Goal: Task Accomplishment & Management: Manage account settings

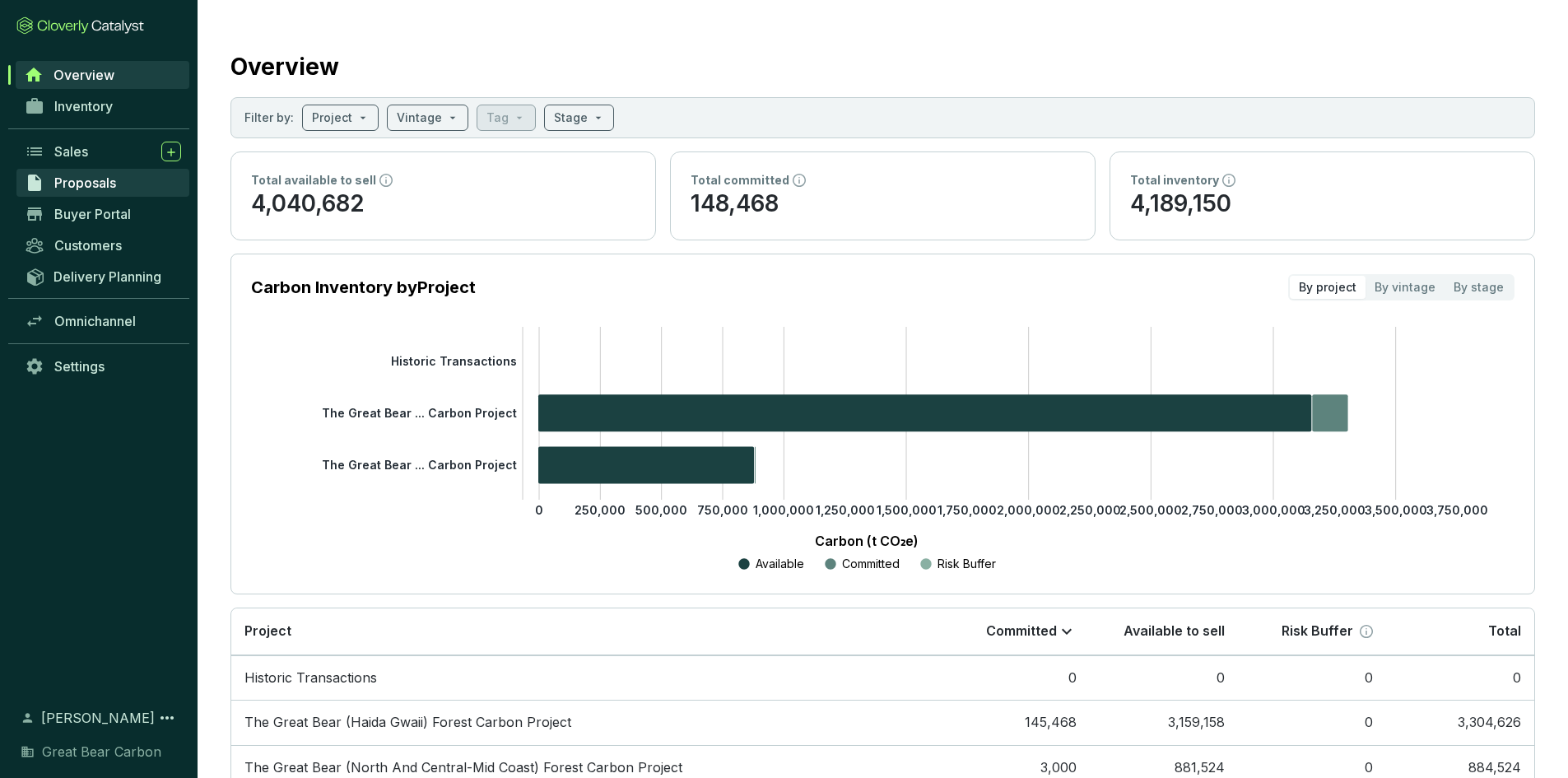
click at [78, 189] on span "Proposals" at bounding box center [85, 182] width 62 height 16
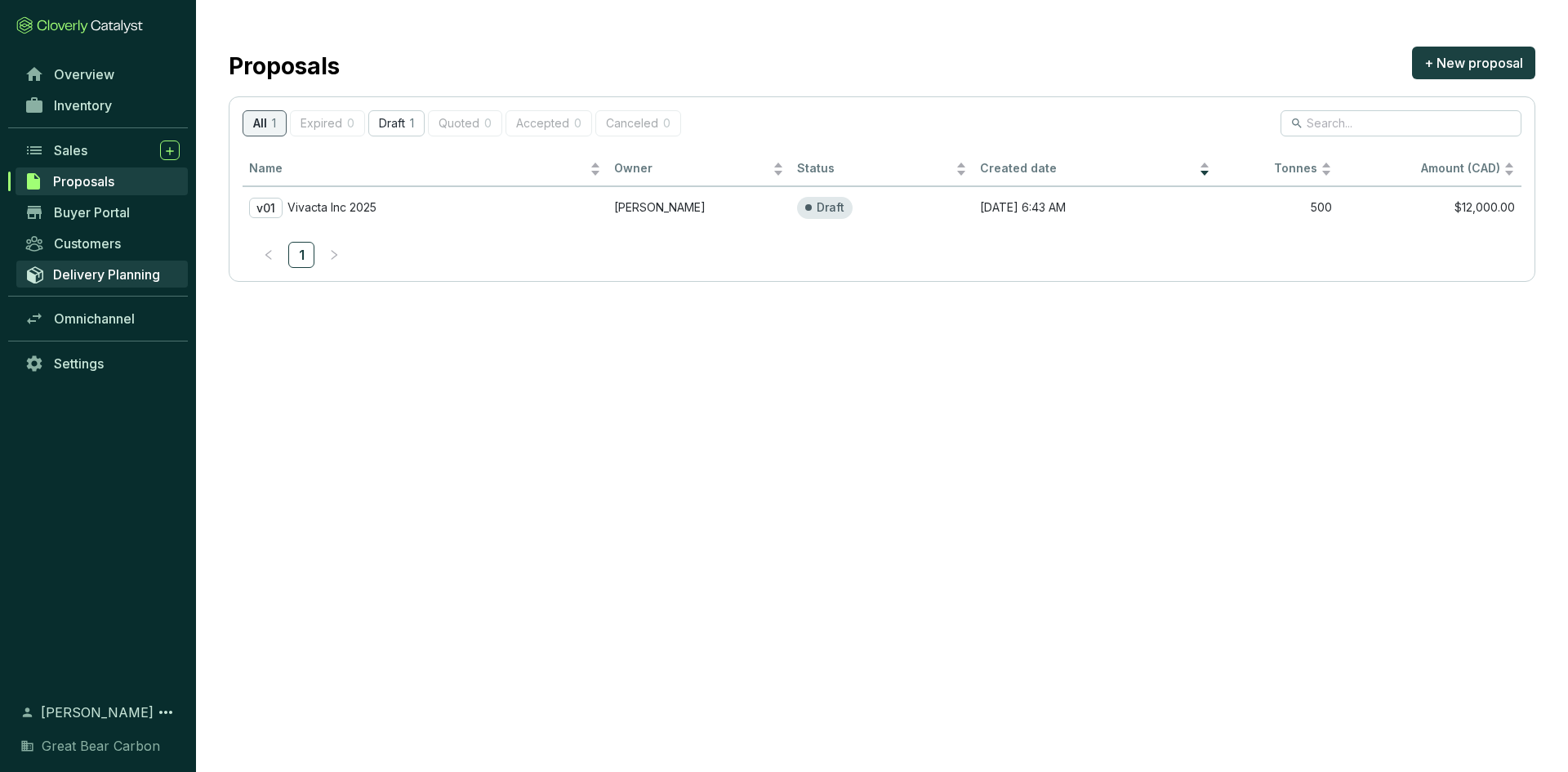
click at [78, 271] on span "Delivery Planning" at bounding box center [106, 274] width 107 height 16
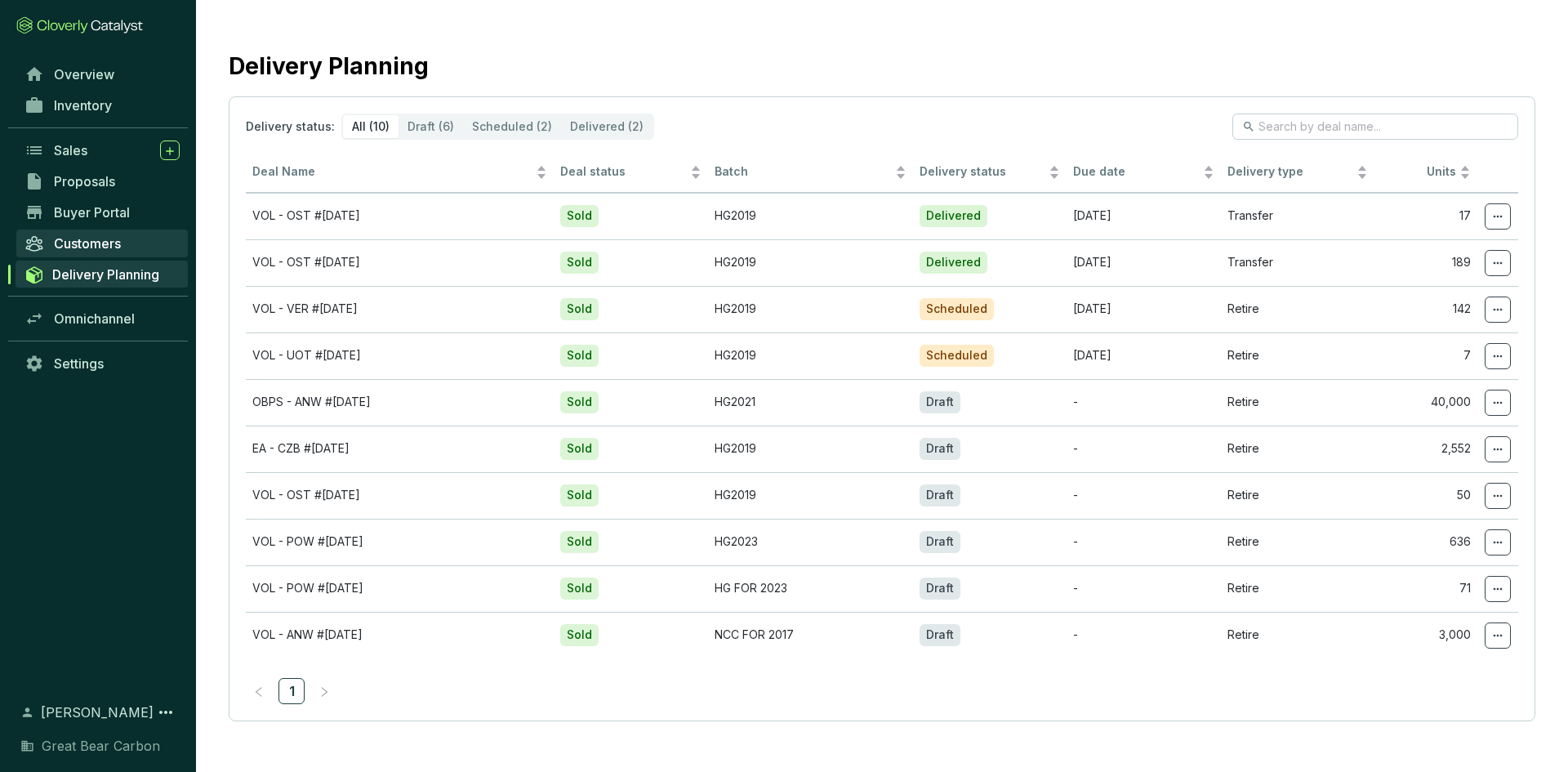
click at [116, 237] on span "Customers" at bounding box center [87, 243] width 67 height 16
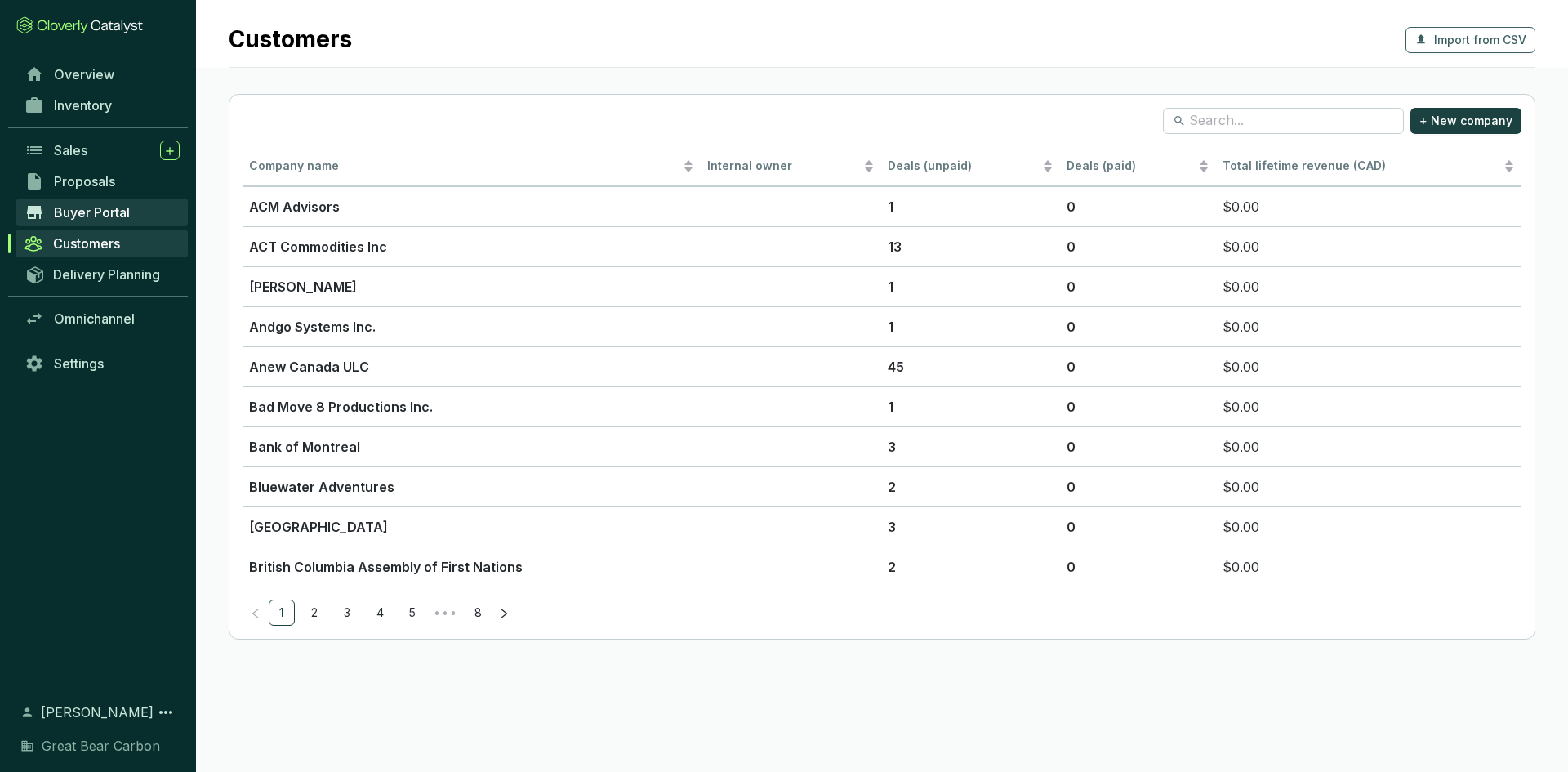
click at [108, 200] on link "Buyer Portal" at bounding box center [101, 212] width 171 height 27
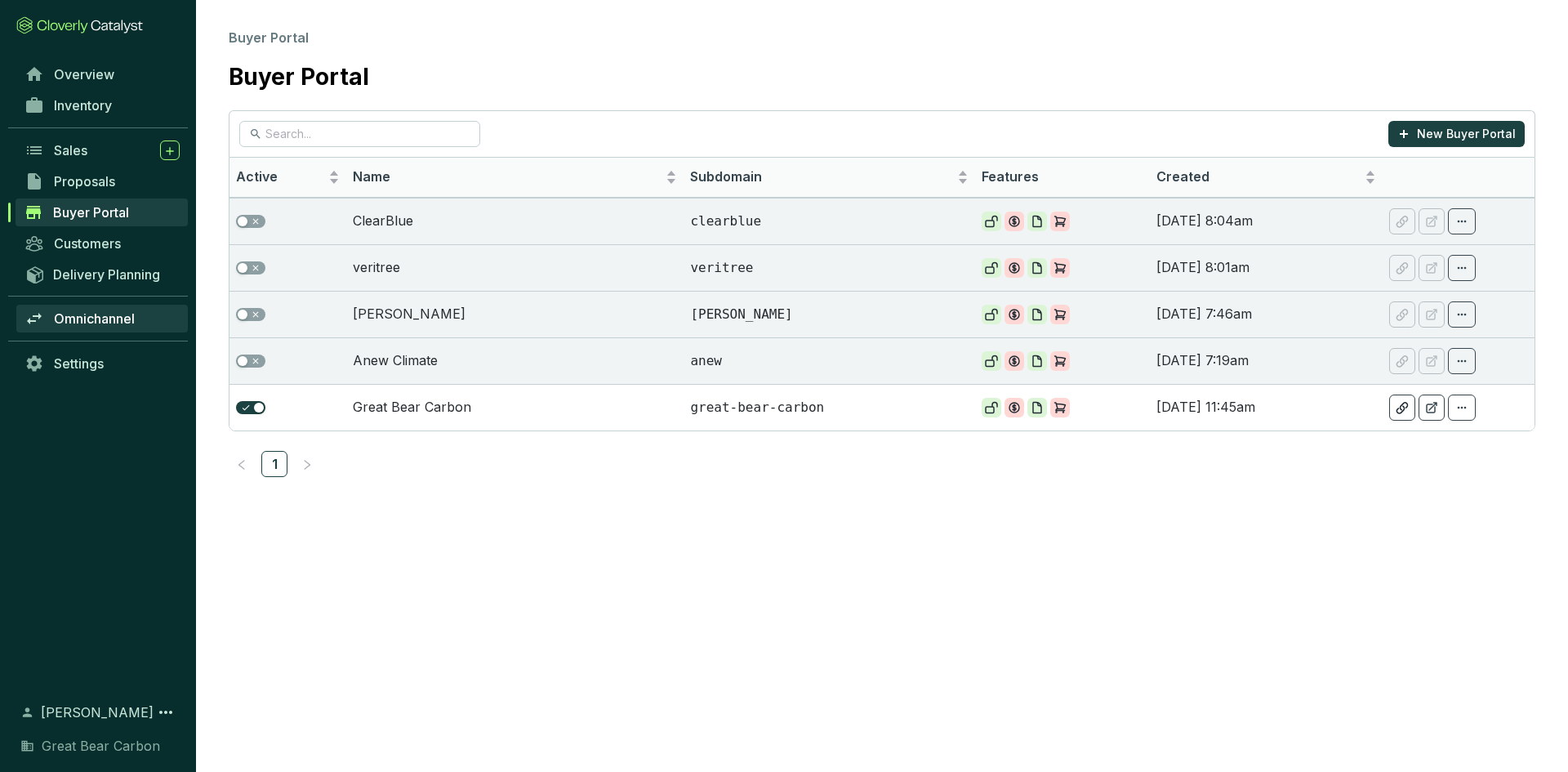
click at [102, 315] on span "Omnichannel" at bounding box center [94, 318] width 80 height 16
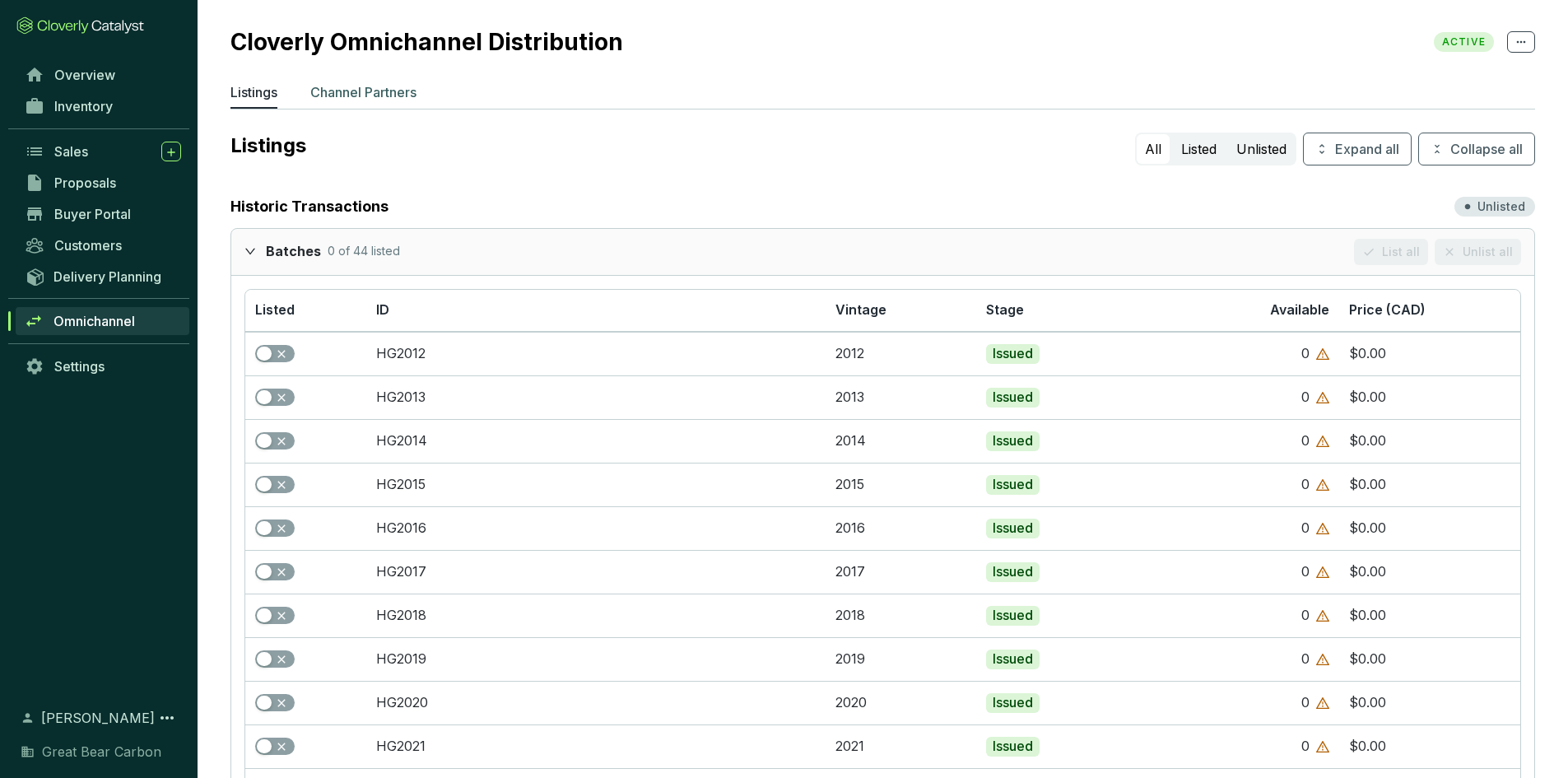
click at [346, 98] on p "Channel Partners" at bounding box center [363, 92] width 106 height 20
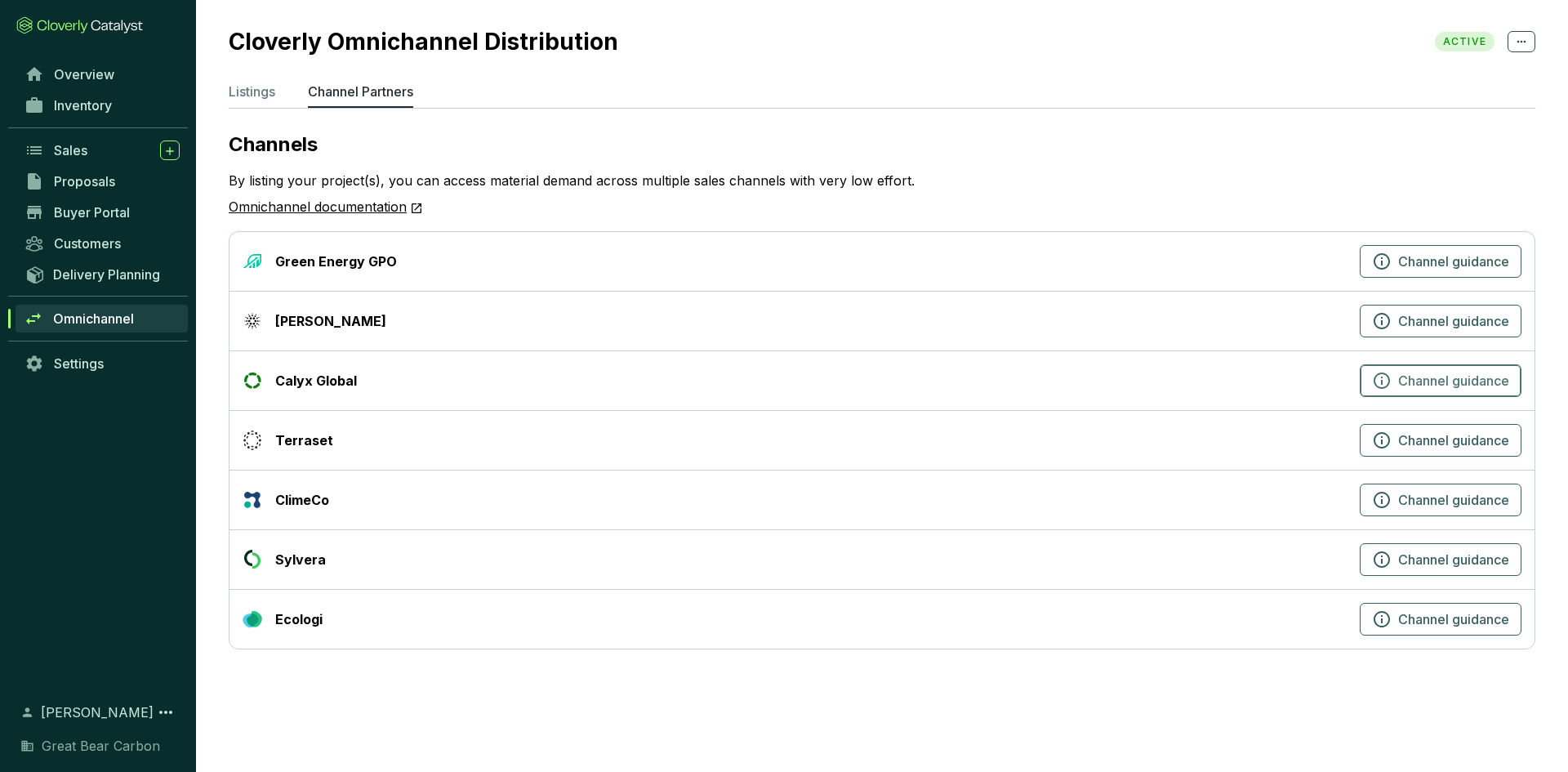
click at [1411, 377] on span "Channel guidance" at bounding box center [1453, 380] width 111 height 20
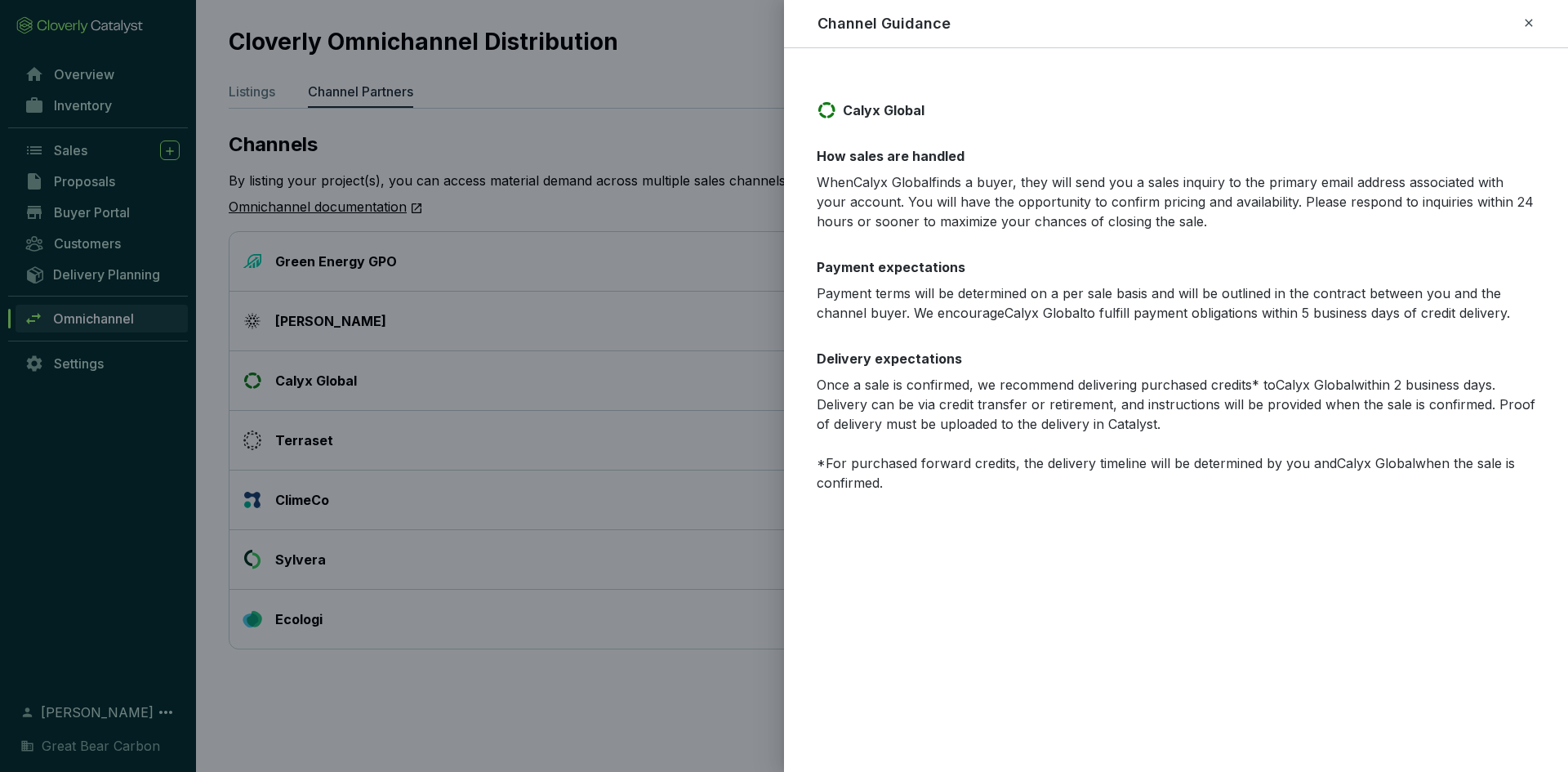
click at [1530, 26] on icon at bounding box center [1529, 23] width 13 height 20
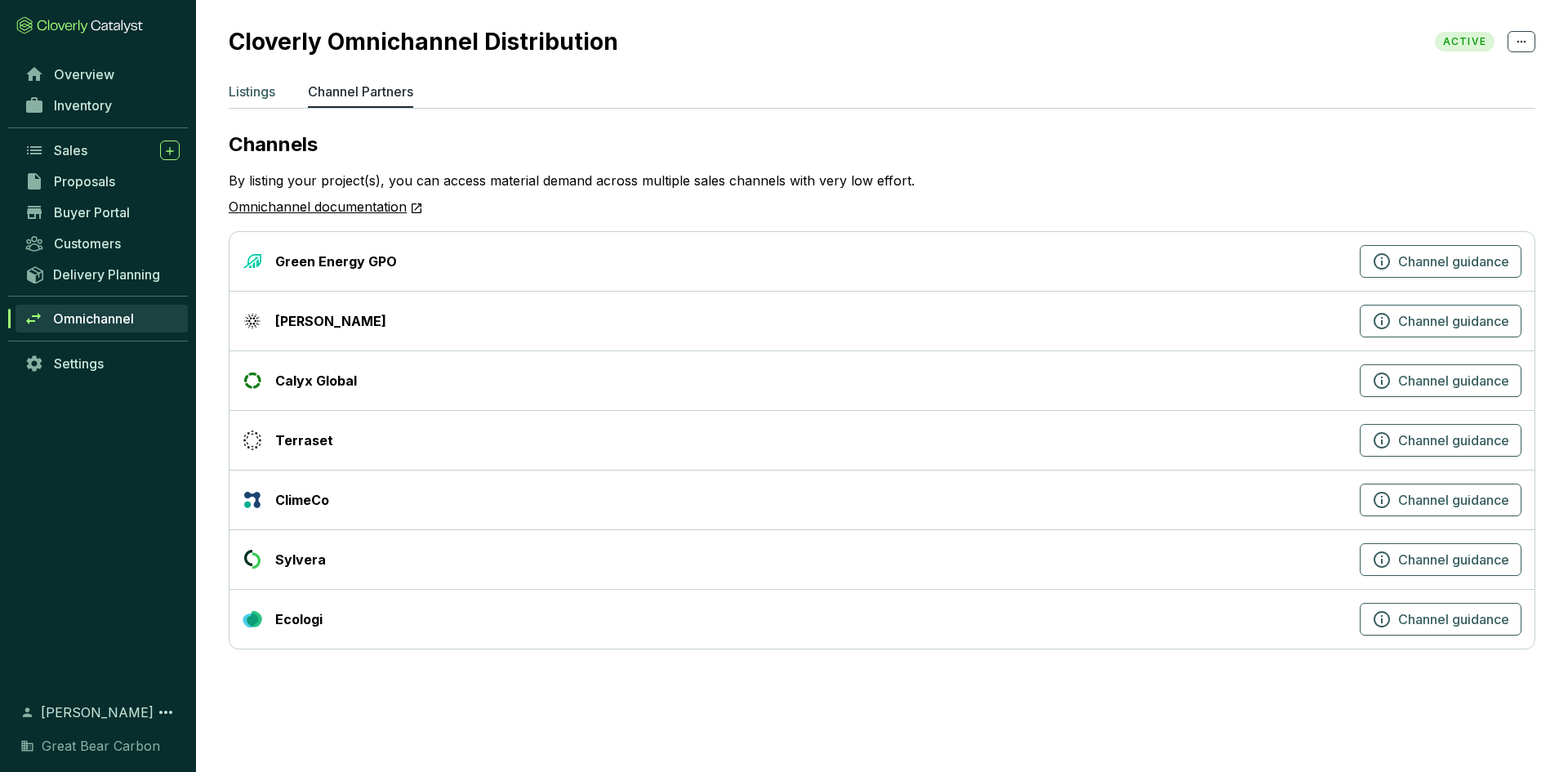
click at [240, 96] on p "Listings" at bounding box center [252, 91] width 46 height 20
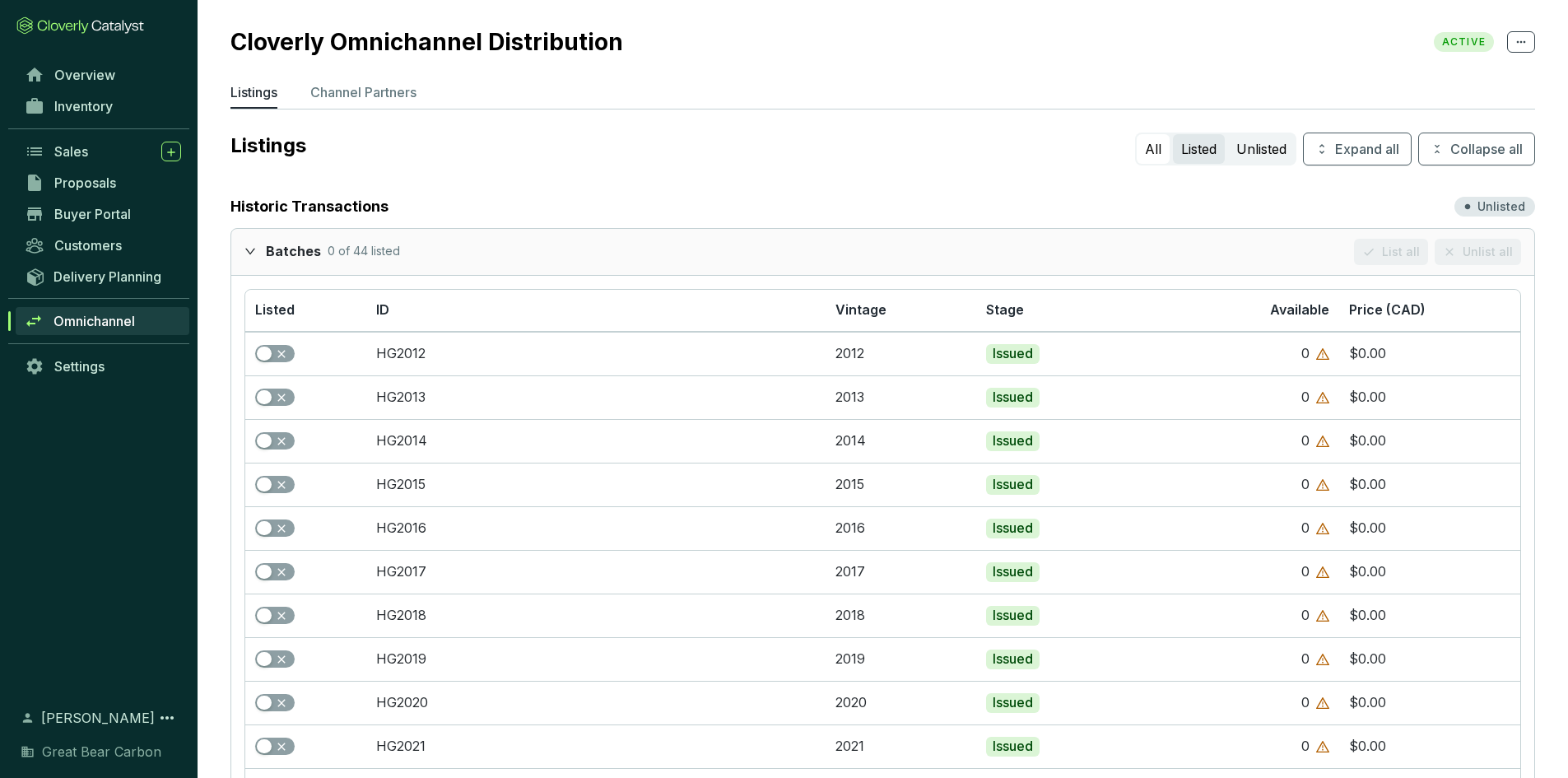
click at [1198, 157] on button "Listed" at bounding box center [1199, 149] width 51 height 30
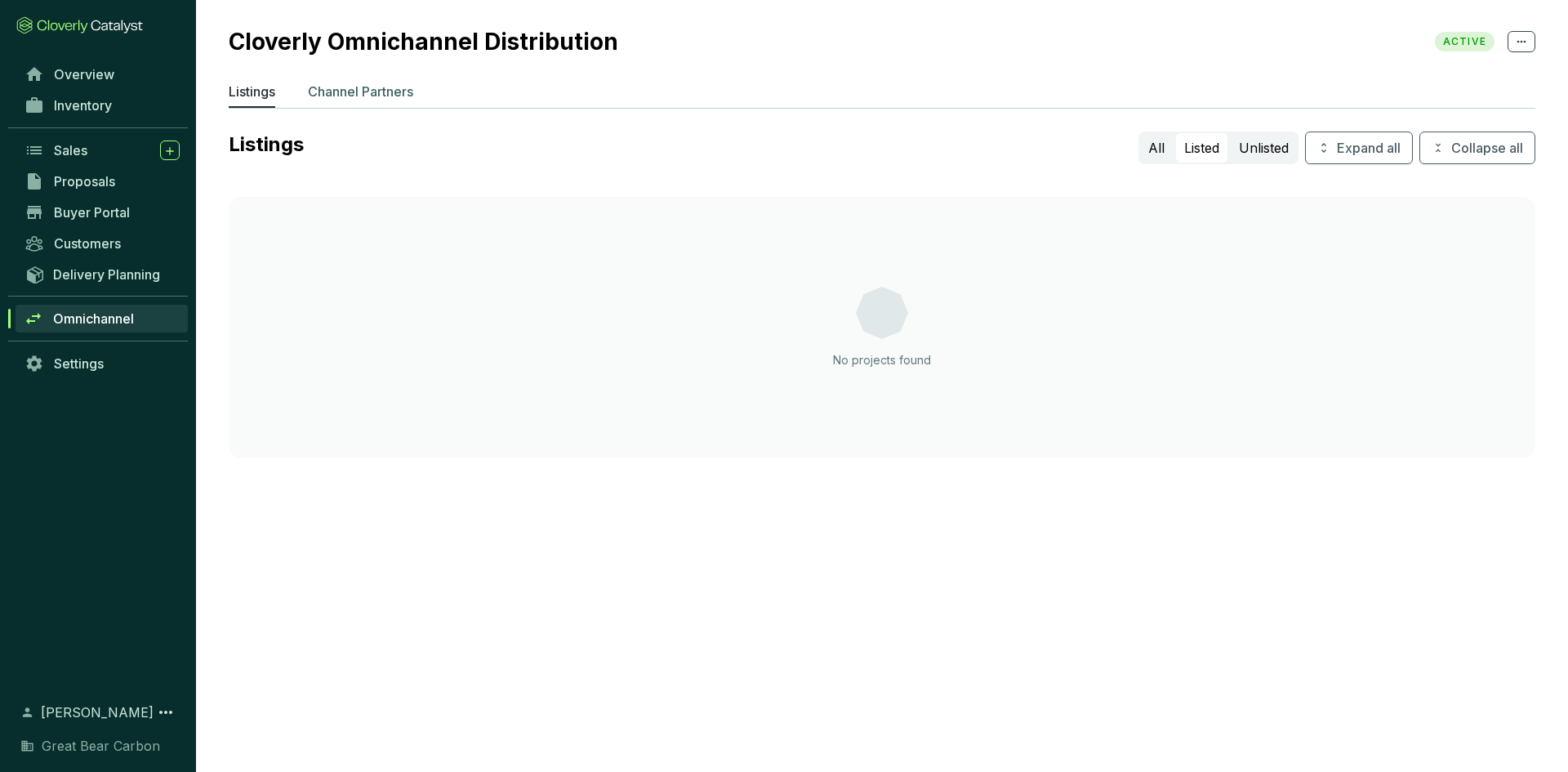
click at [368, 87] on p "Channel Partners" at bounding box center [360, 91] width 105 height 20
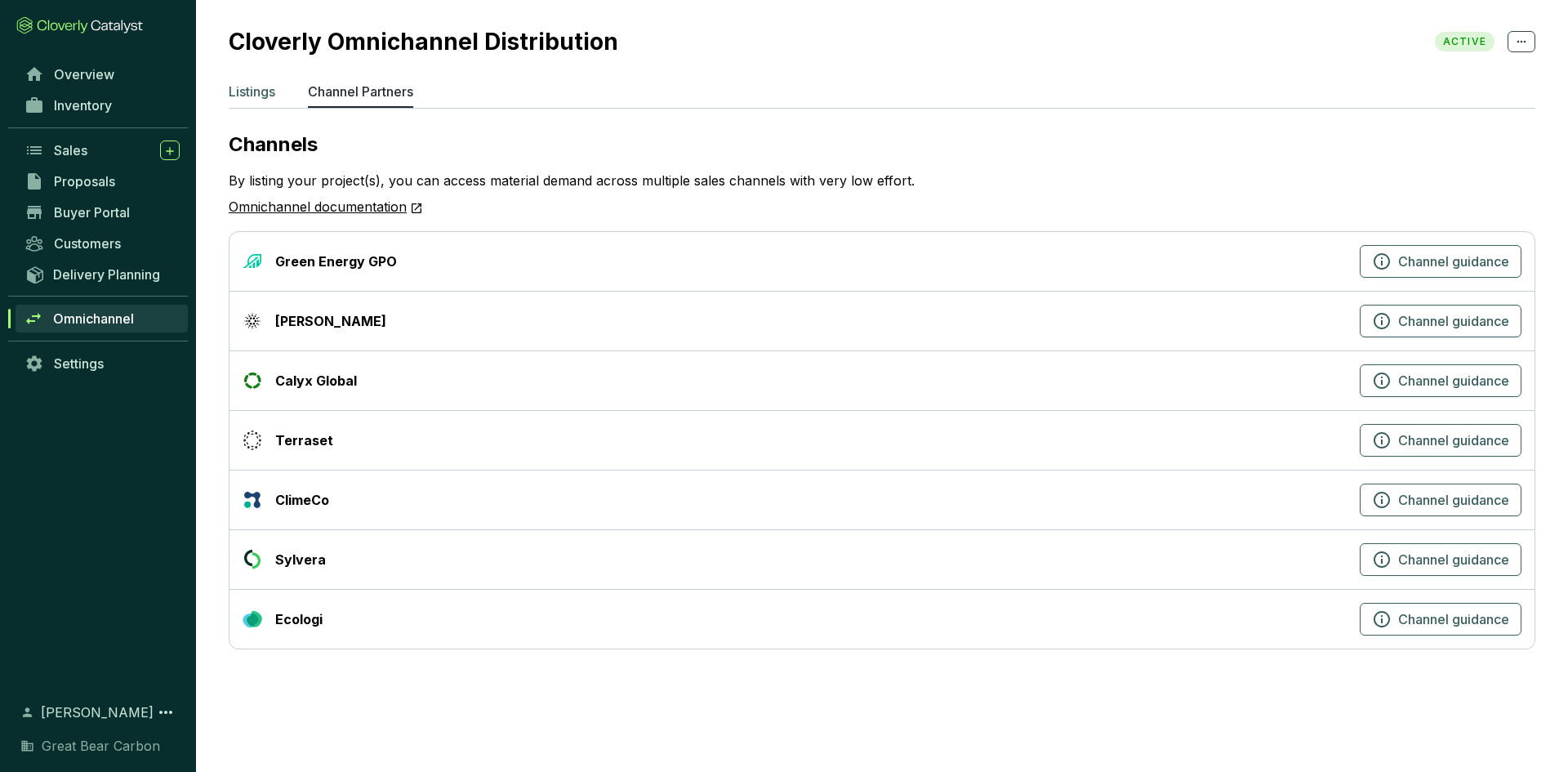
click at [252, 98] on p "Listings" at bounding box center [252, 91] width 46 height 20
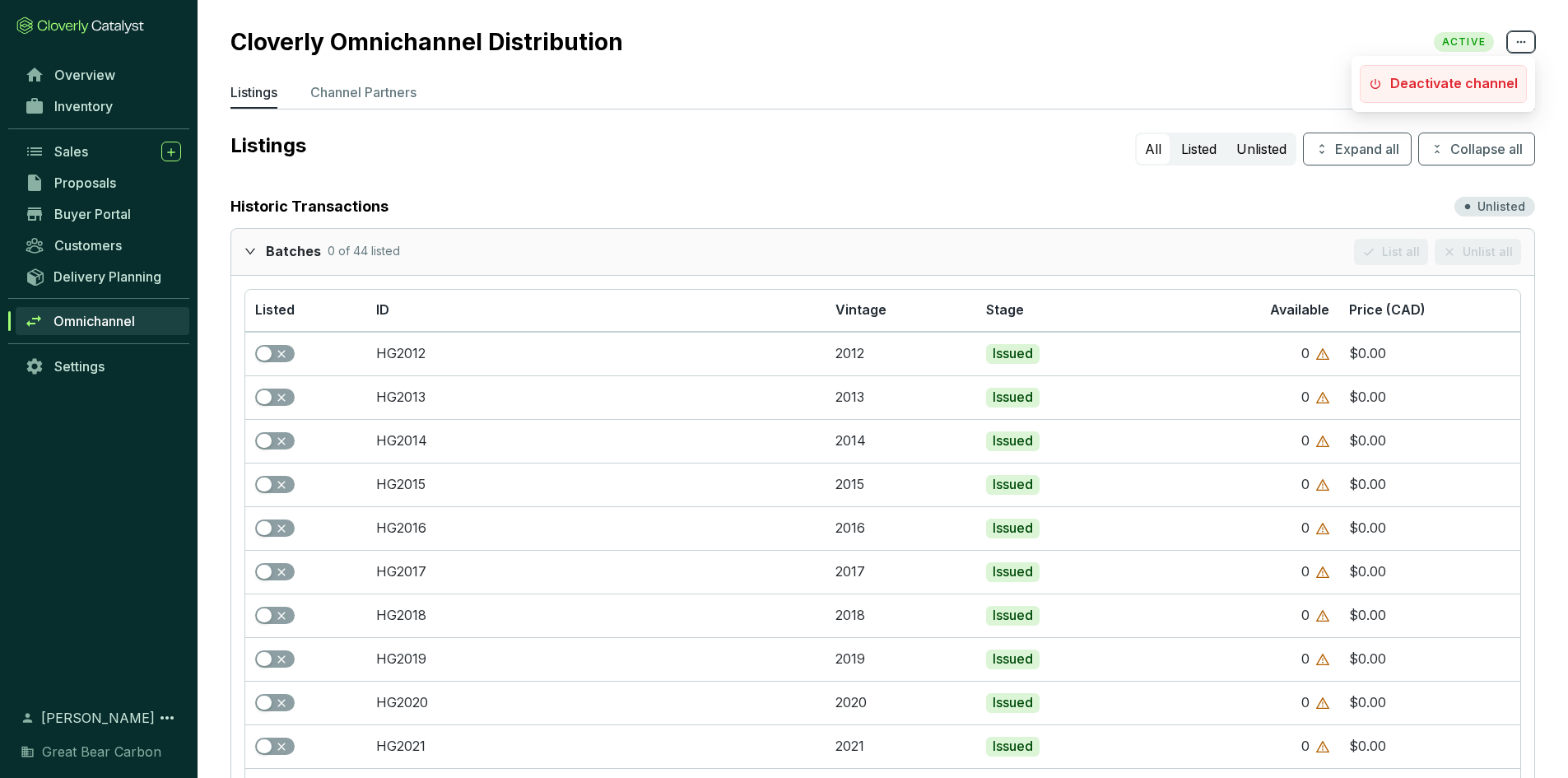
click at [1516, 44] on icon at bounding box center [1521, 42] width 13 height 20
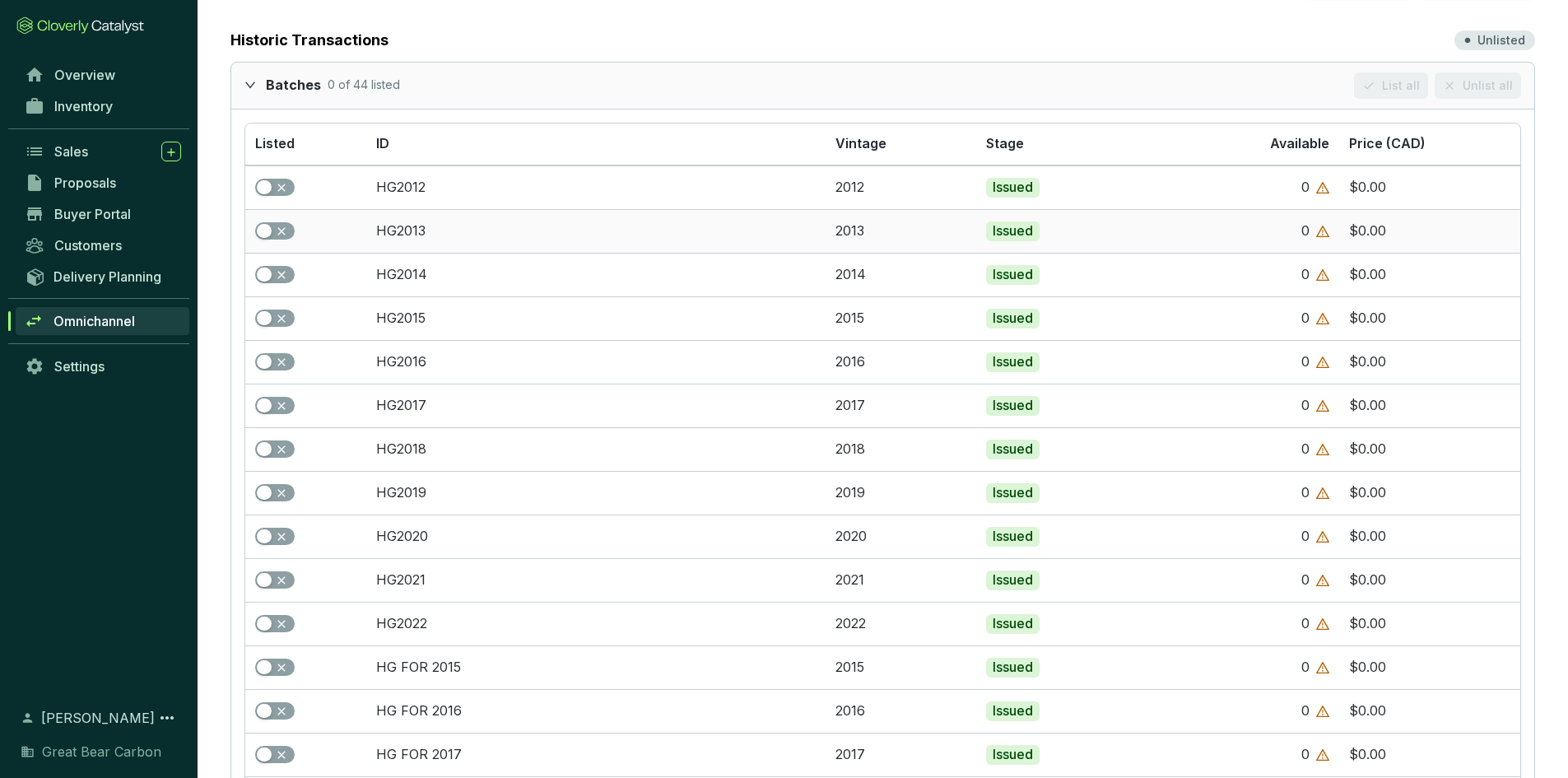
scroll to position [166, 0]
click at [407, 184] on link "HG2012" at bounding box center [401, 187] width 50 height 16
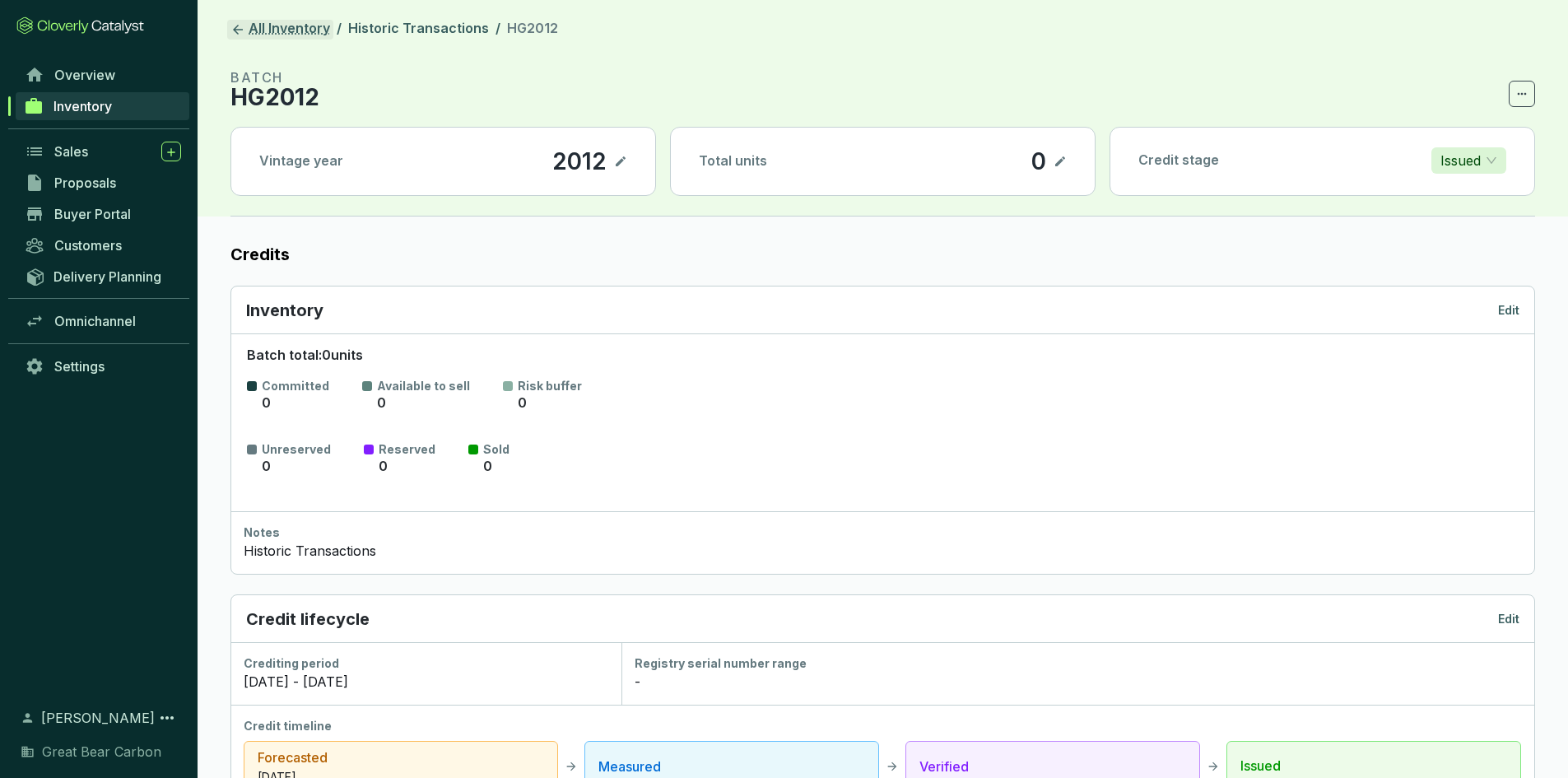
click at [297, 32] on link "All Inventory" at bounding box center [279, 30] width 106 height 20
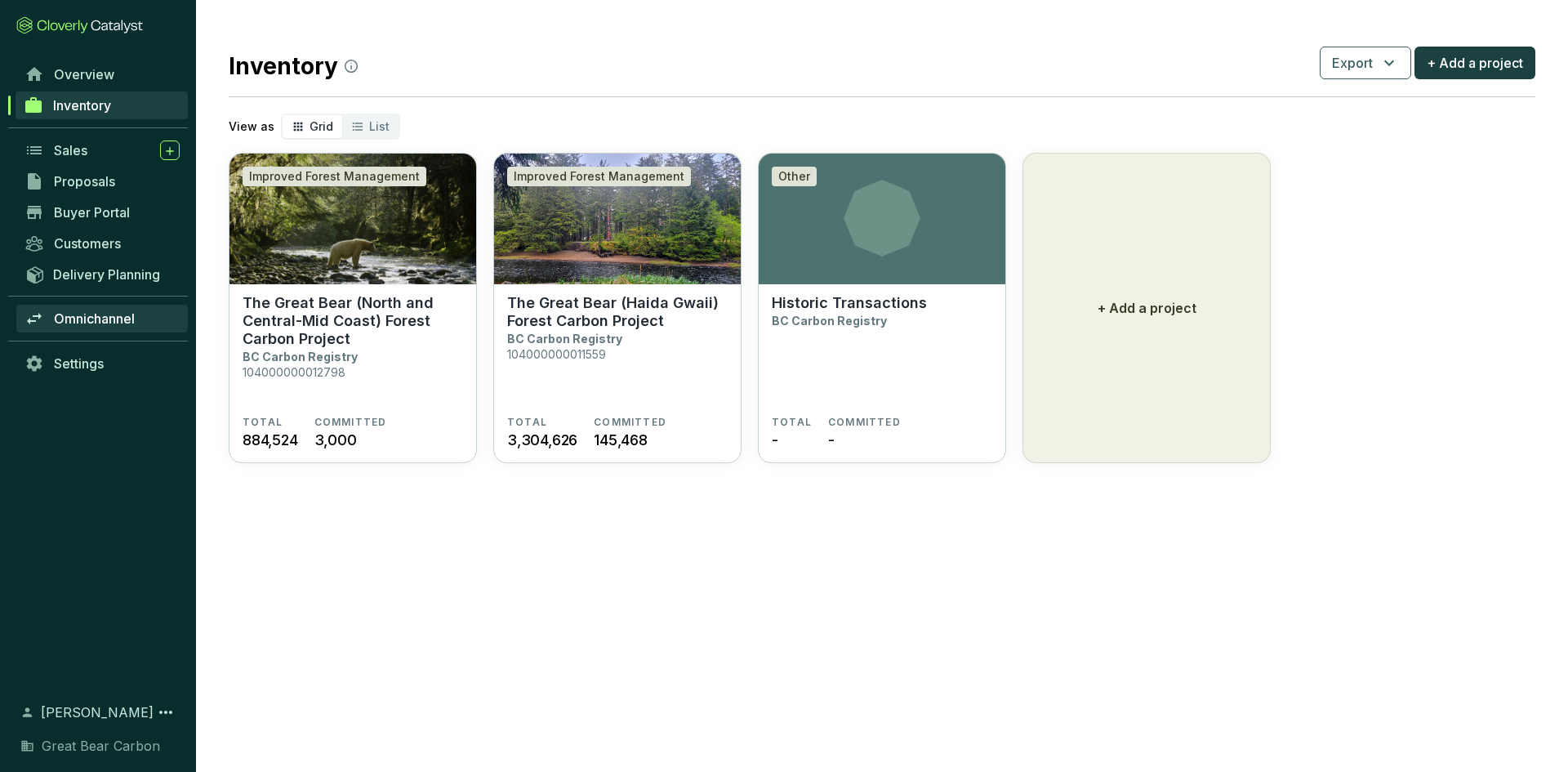
click at [91, 325] on span "Omnichannel" at bounding box center [94, 318] width 80 height 16
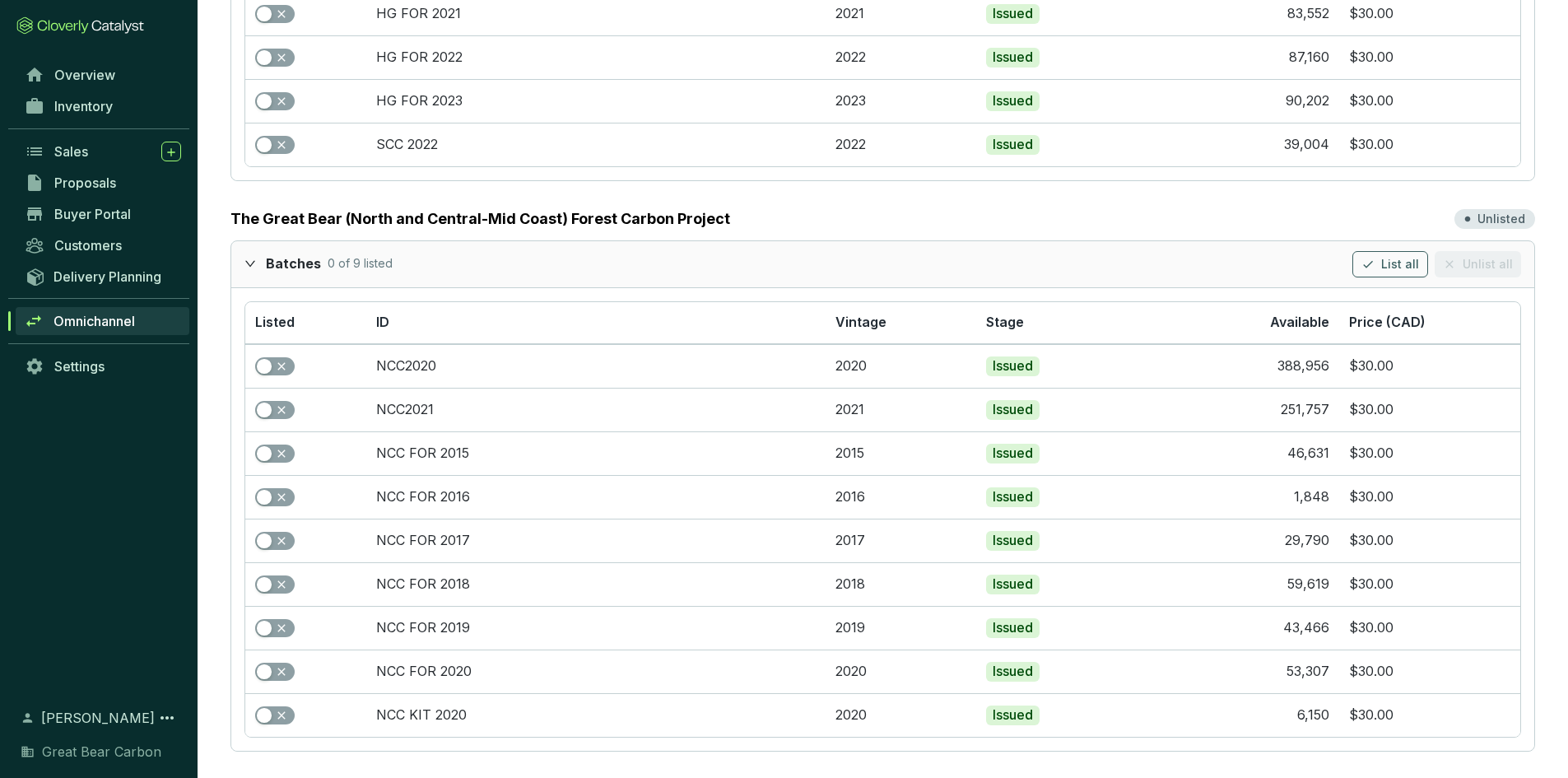
scroll to position [2836, 0]
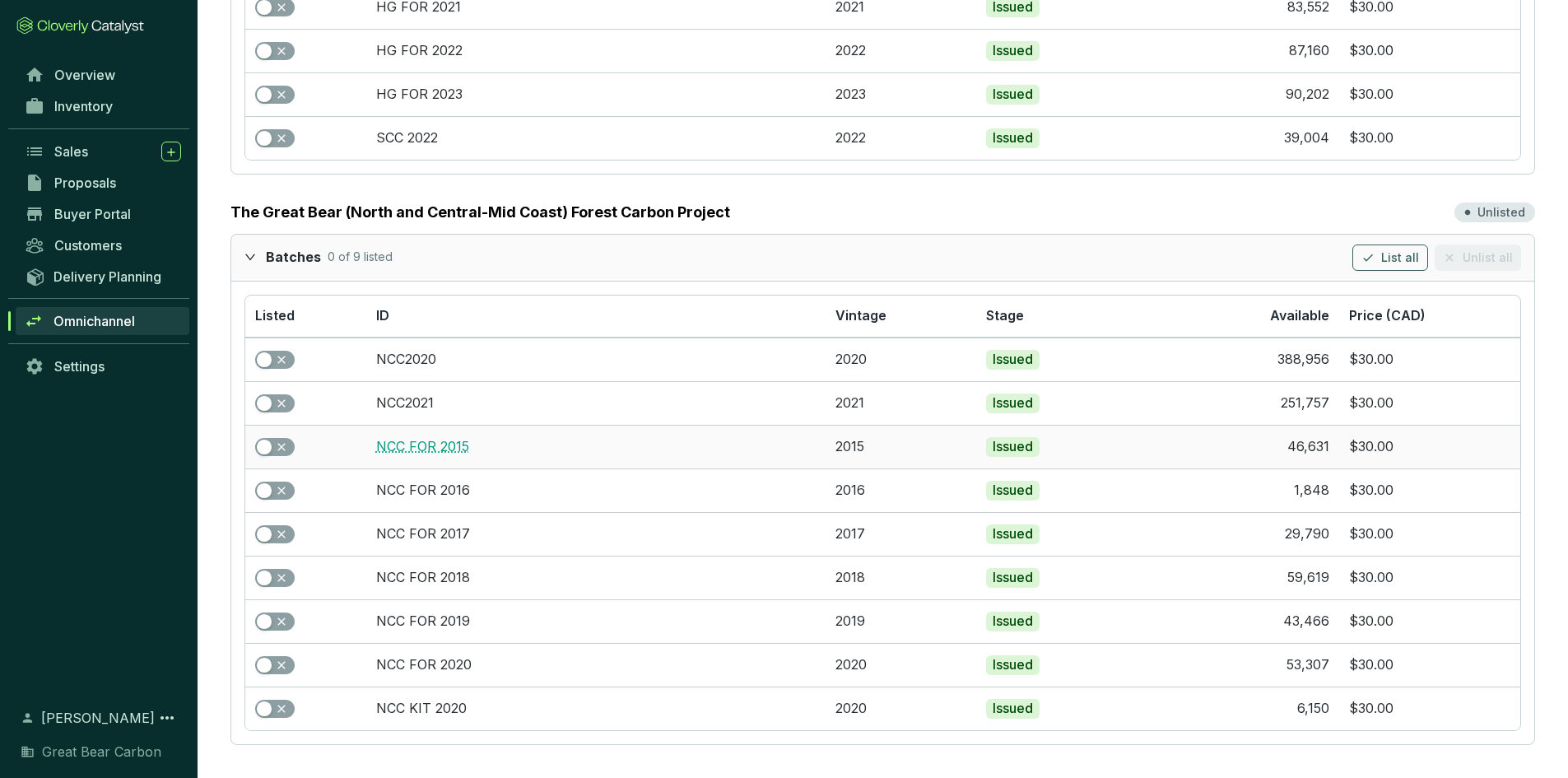
click at [425, 448] on link "NCC FOR 2015" at bounding box center [423, 445] width 93 height 16
click at [86, 108] on span "Inventory" at bounding box center [83, 106] width 58 height 16
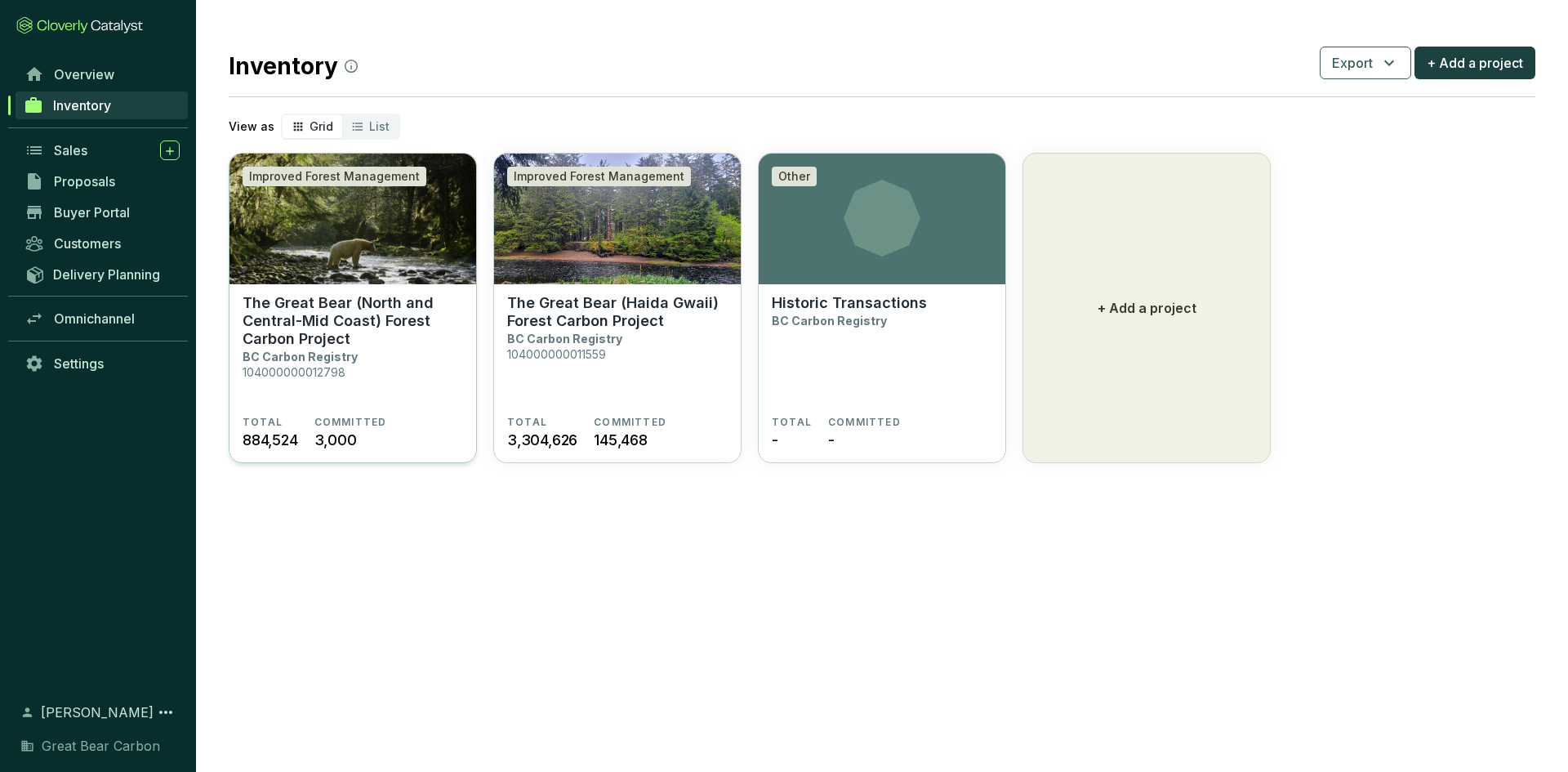
click at [383, 354] on section "The Great Bear (North and Central-Mid Coast) Forest Carbon Project BC Carbon Re…" at bounding box center [352, 355] width 220 height 122
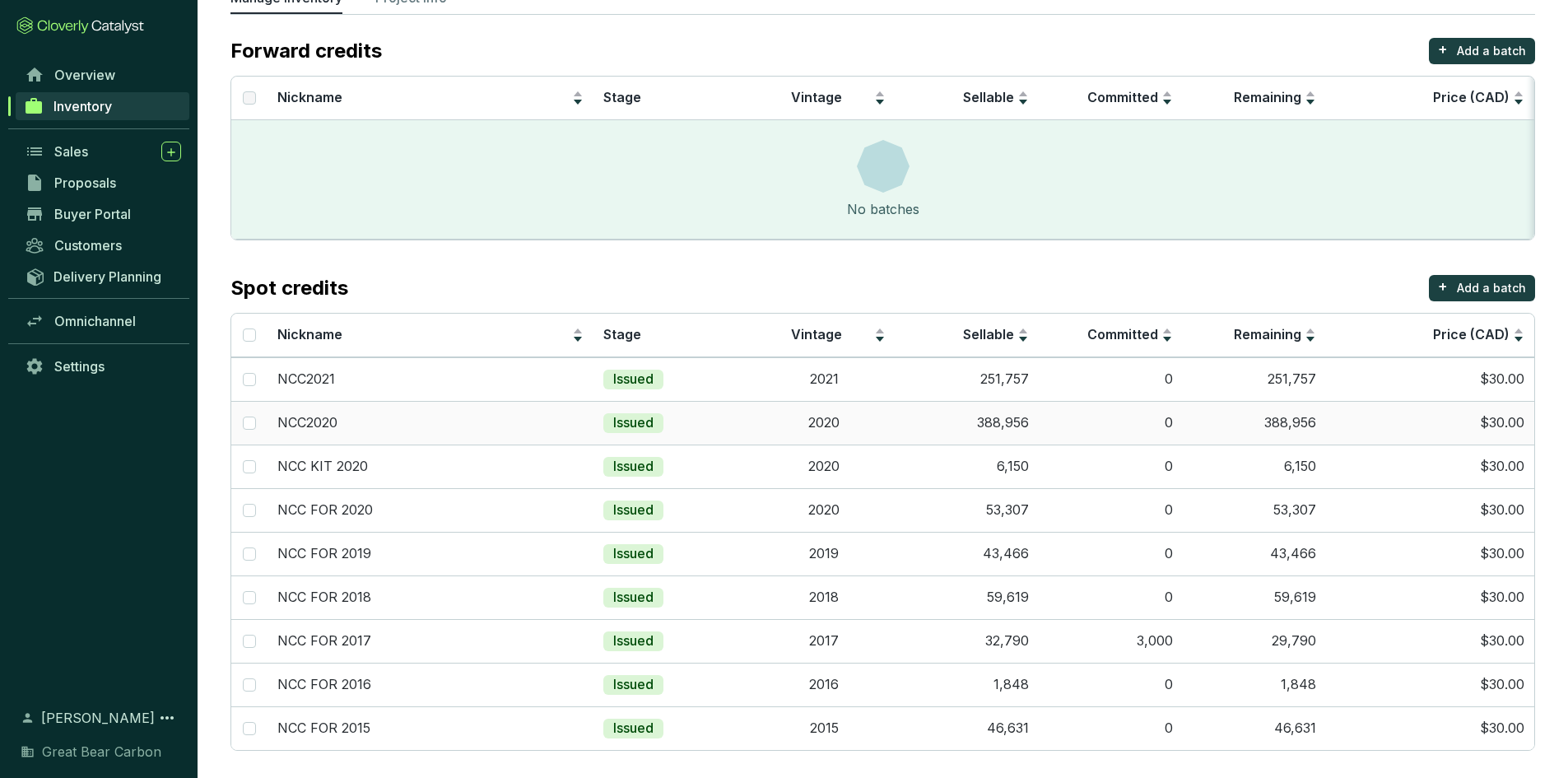
scroll to position [133, 0]
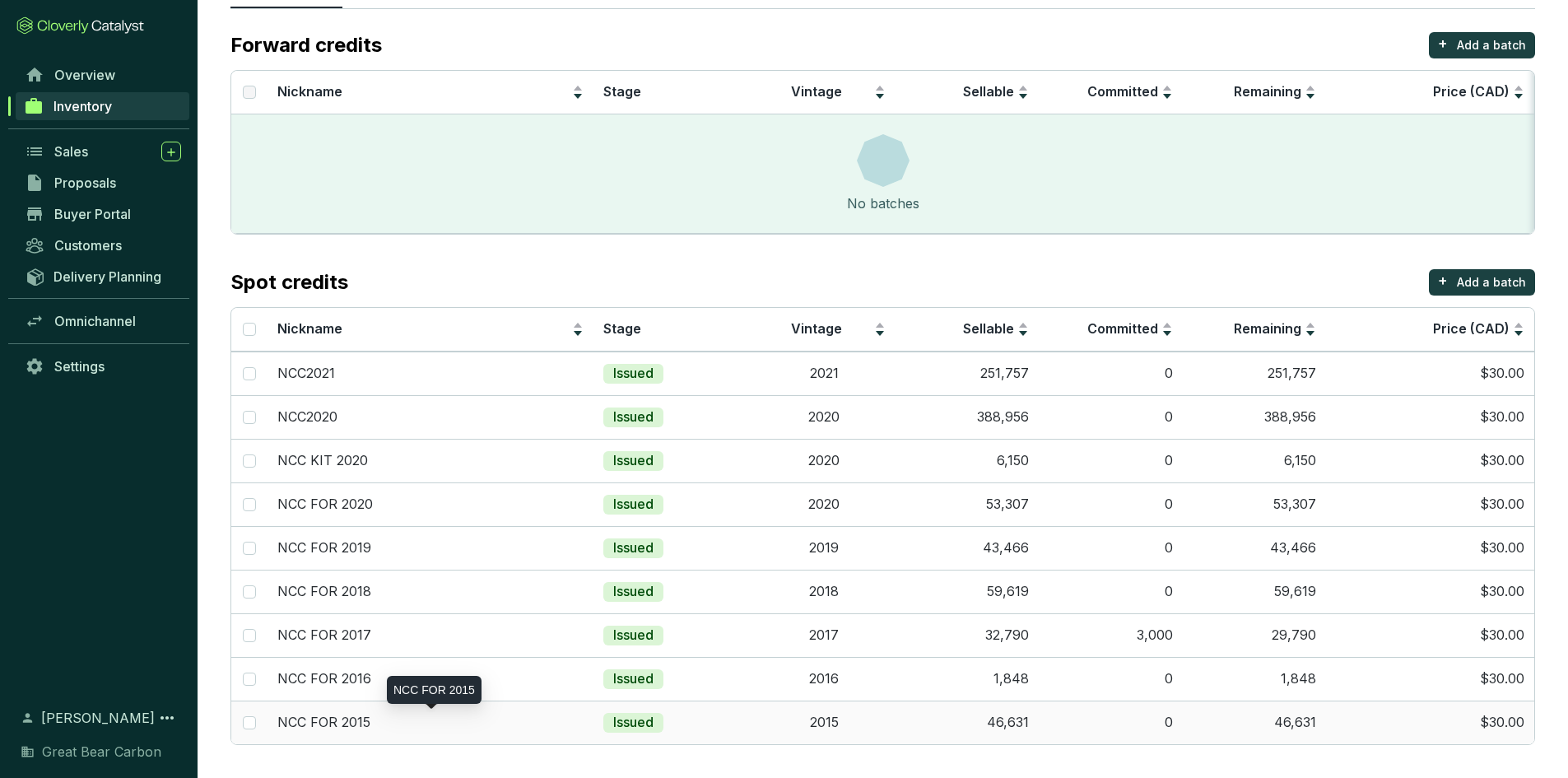
click at [360, 721] on p "NCC FOR 2015" at bounding box center [324, 723] width 93 height 18
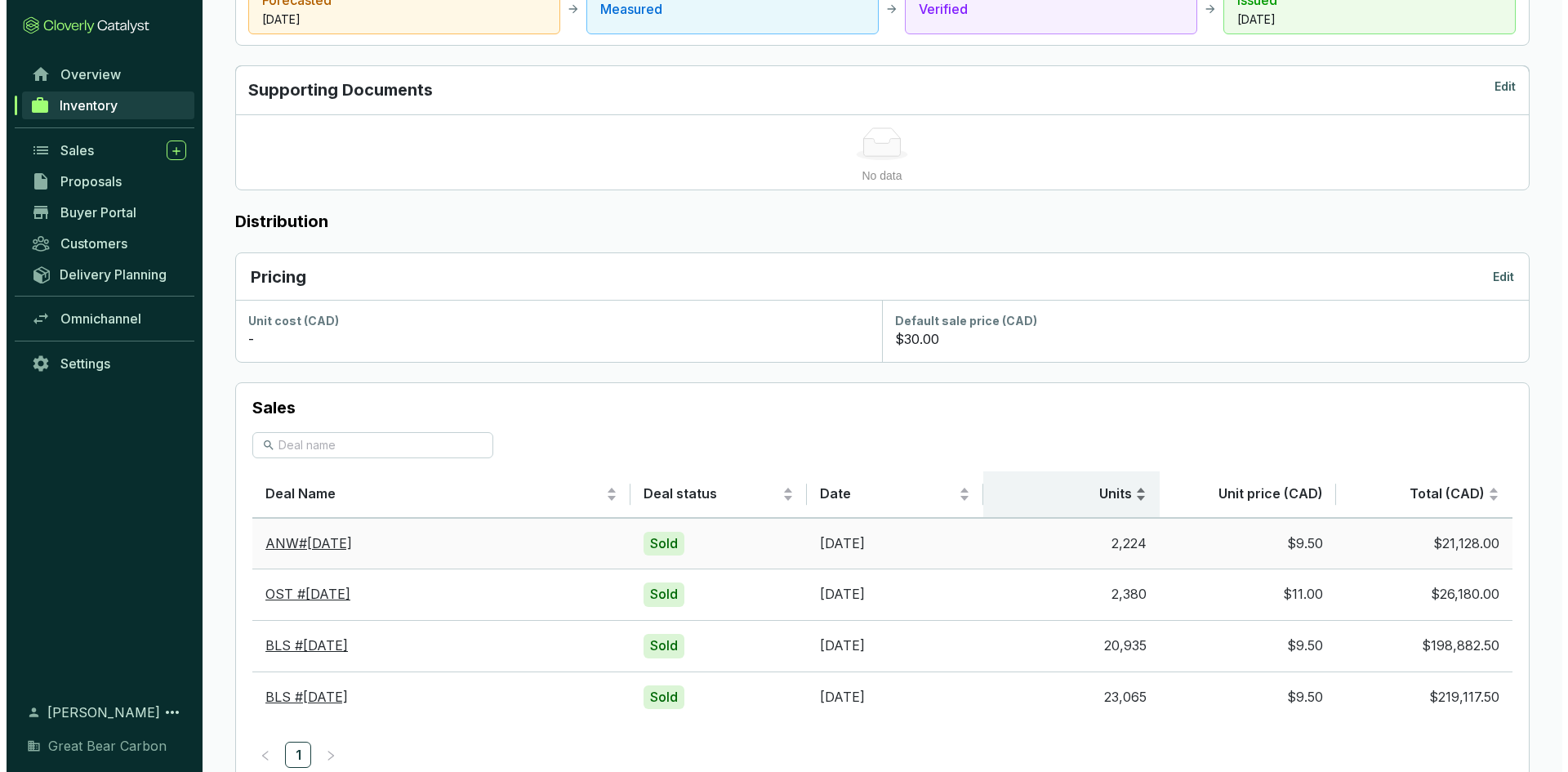
scroll to position [804, 0]
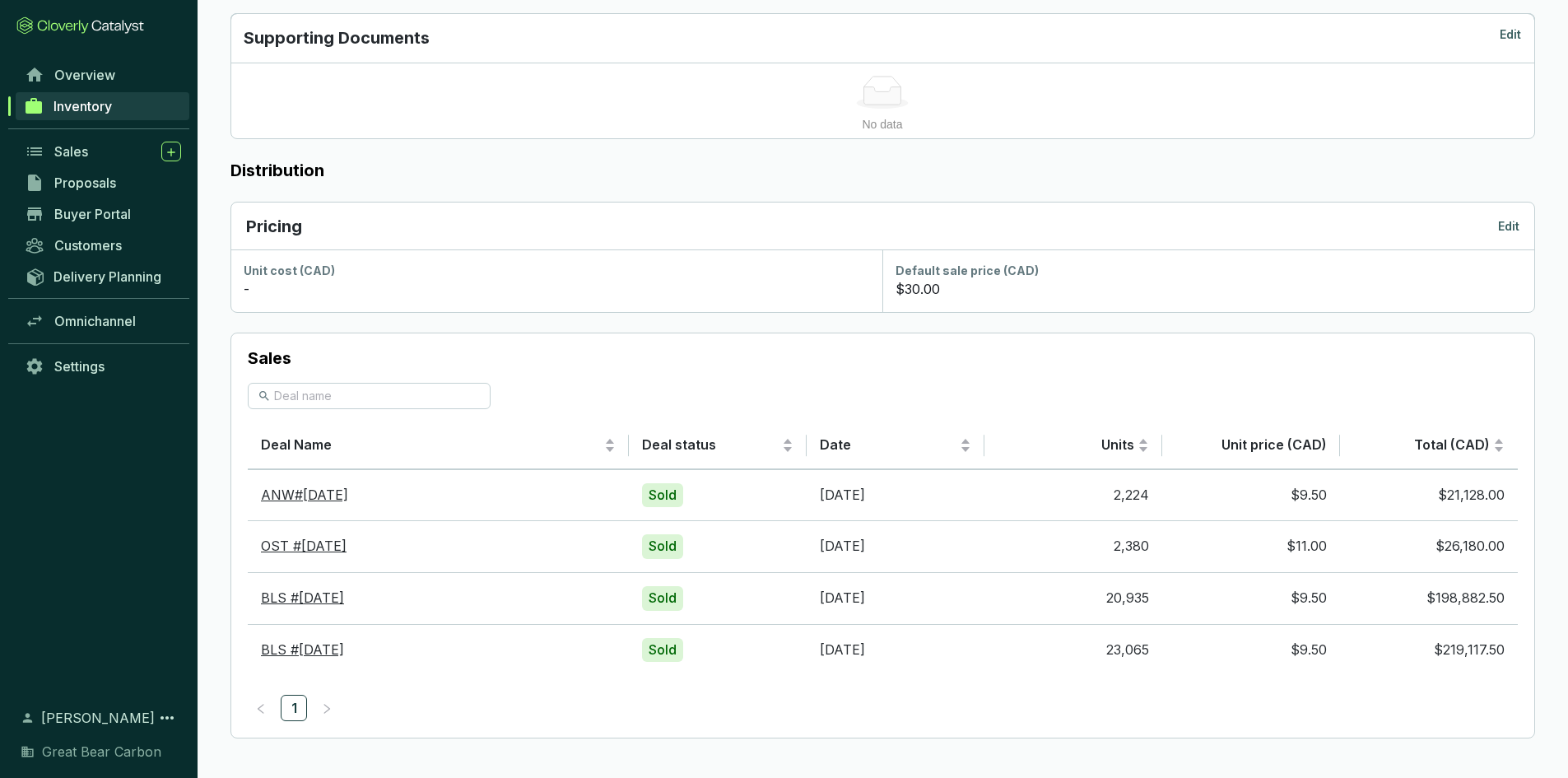
click at [1513, 230] on p "Edit" at bounding box center [1509, 226] width 21 height 16
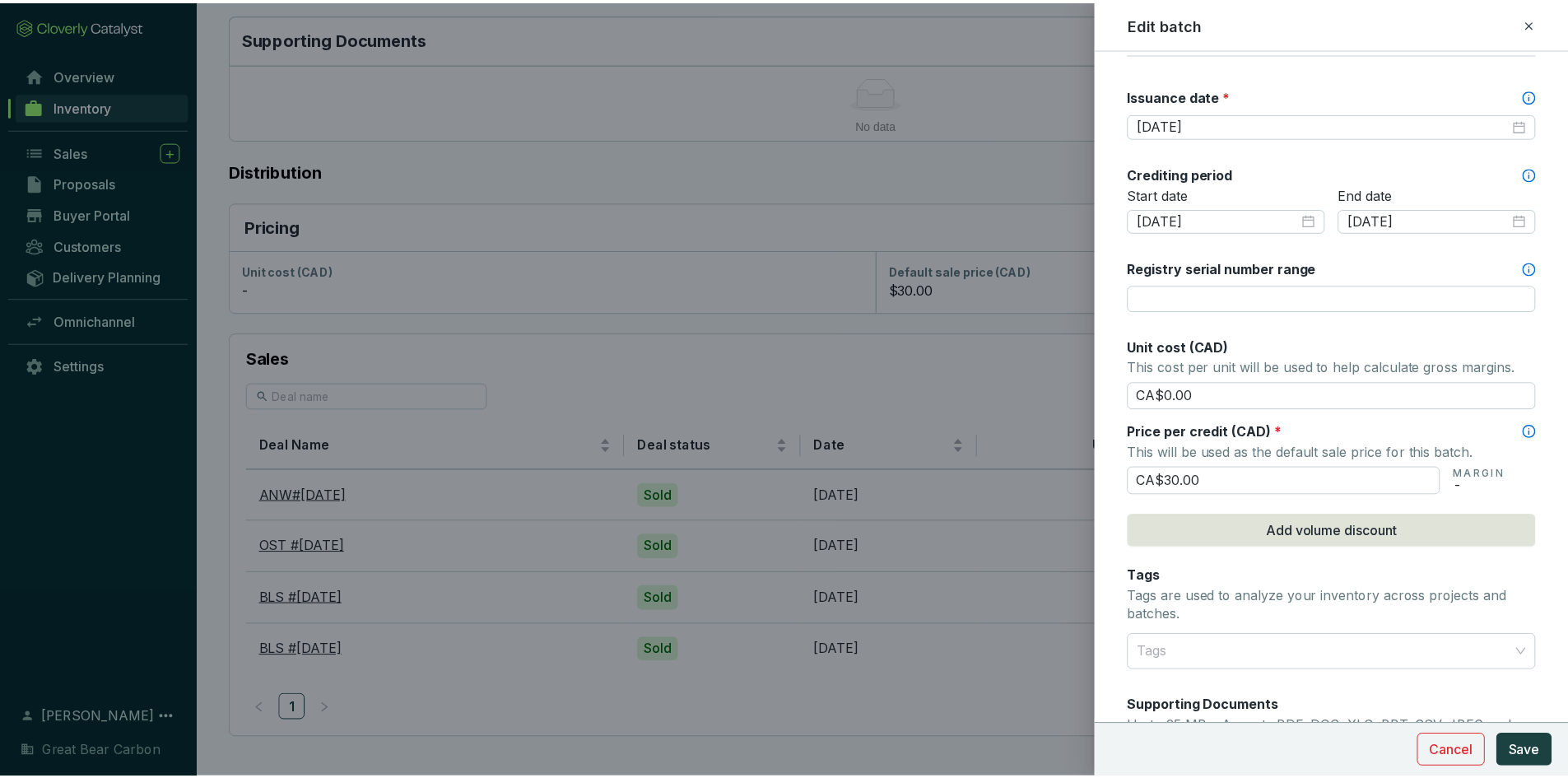
scroll to position [468, 0]
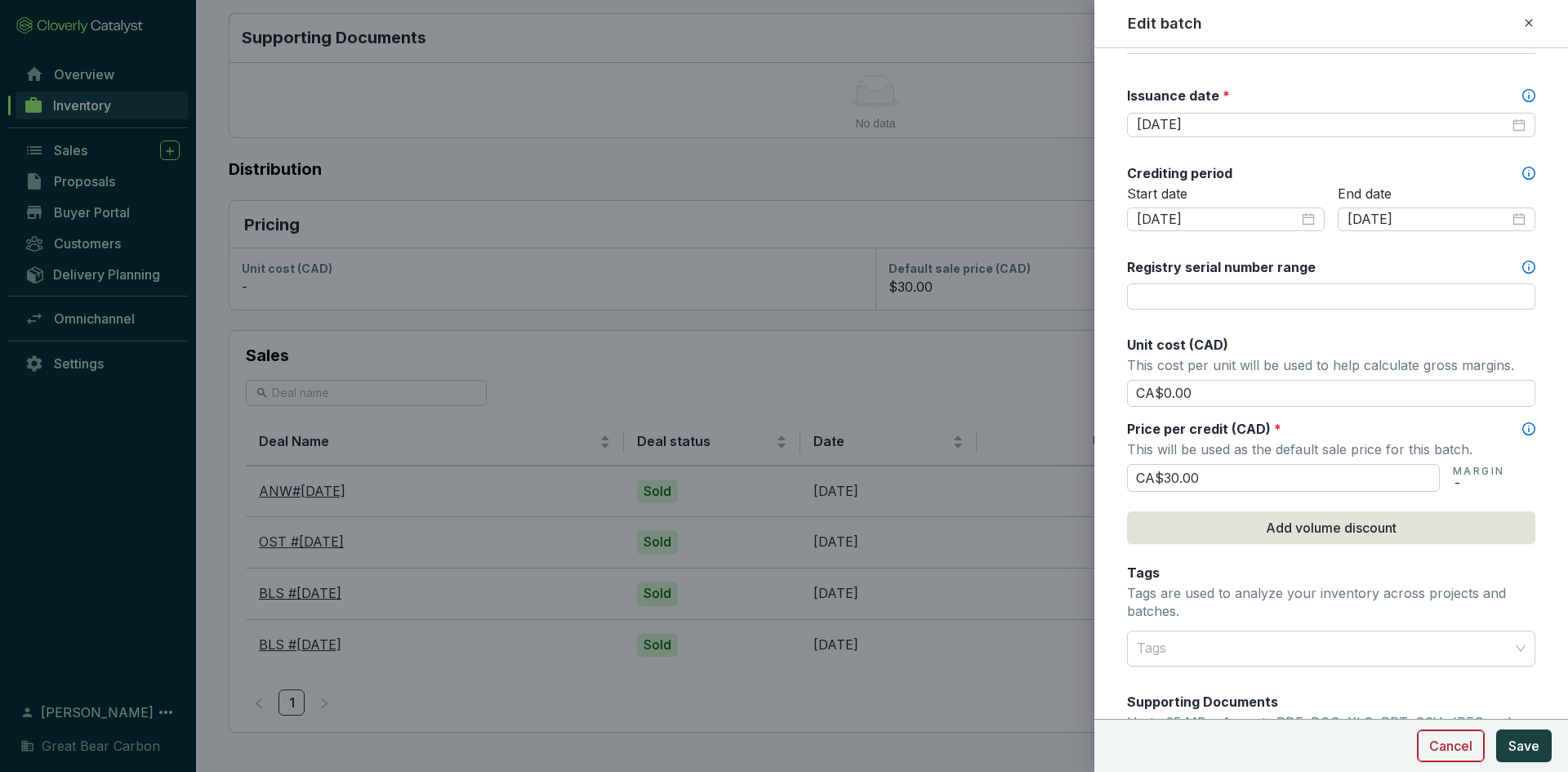
click at [1462, 744] on span "Cancel" at bounding box center [1451, 746] width 44 height 20
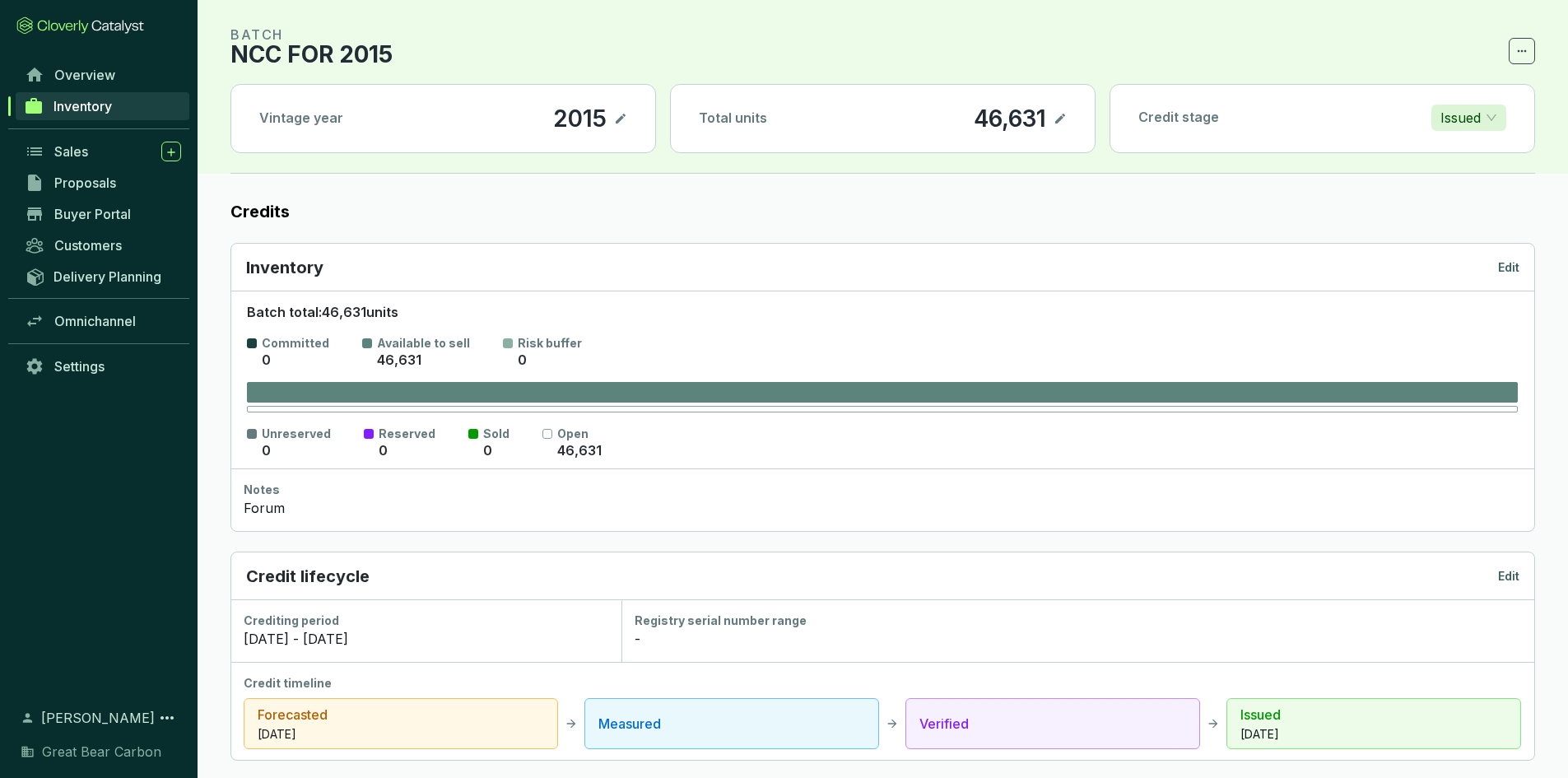
scroll to position [0, 0]
